Goal: Task Accomplishment & Management: Use online tool/utility

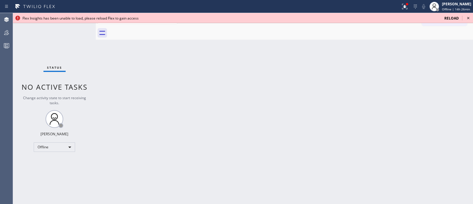
click at [466, 19] on icon at bounding box center [468, 17] width 7 height 7
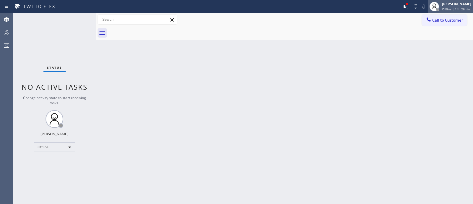
click at [454, 12] on div "[PERSON_NAME] Offline | 14h 26min" at bounding box center [450, 6] width 45 height 13
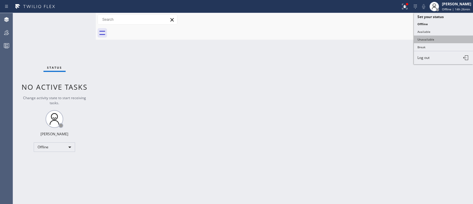
click at [432, 38] on button "Unavailable" at bounding box center [443, 39] width 59 height 8
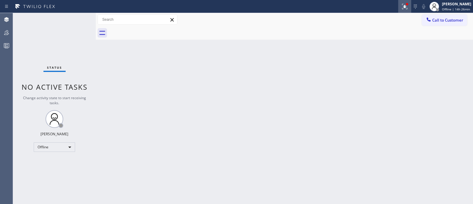
click at [398, 10] on button at bounding box center [404, 6] width 13 height 13
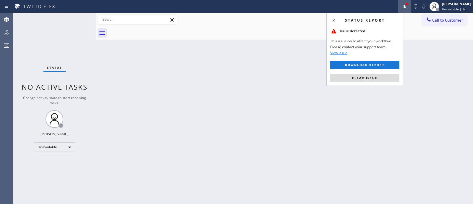
click at [390, 82] on div "Status report Issue detected This issue could affect your workflow. Please cont…" at bounding box center [364, 49] width 77 height 73
click at [388, 81] on button "Clear issue" at bounding box center [364, 78] width 69 height 8
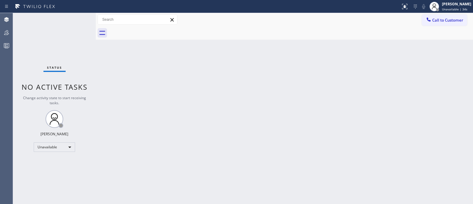
click at [408, 60] on div "Back to Dashboard Change Sender ID Customers Technicians Select a contact Outbo…" at bounding box center [284, 108] width 377 height 191
